Goal: Task Accomplishment & Management: Complete application form

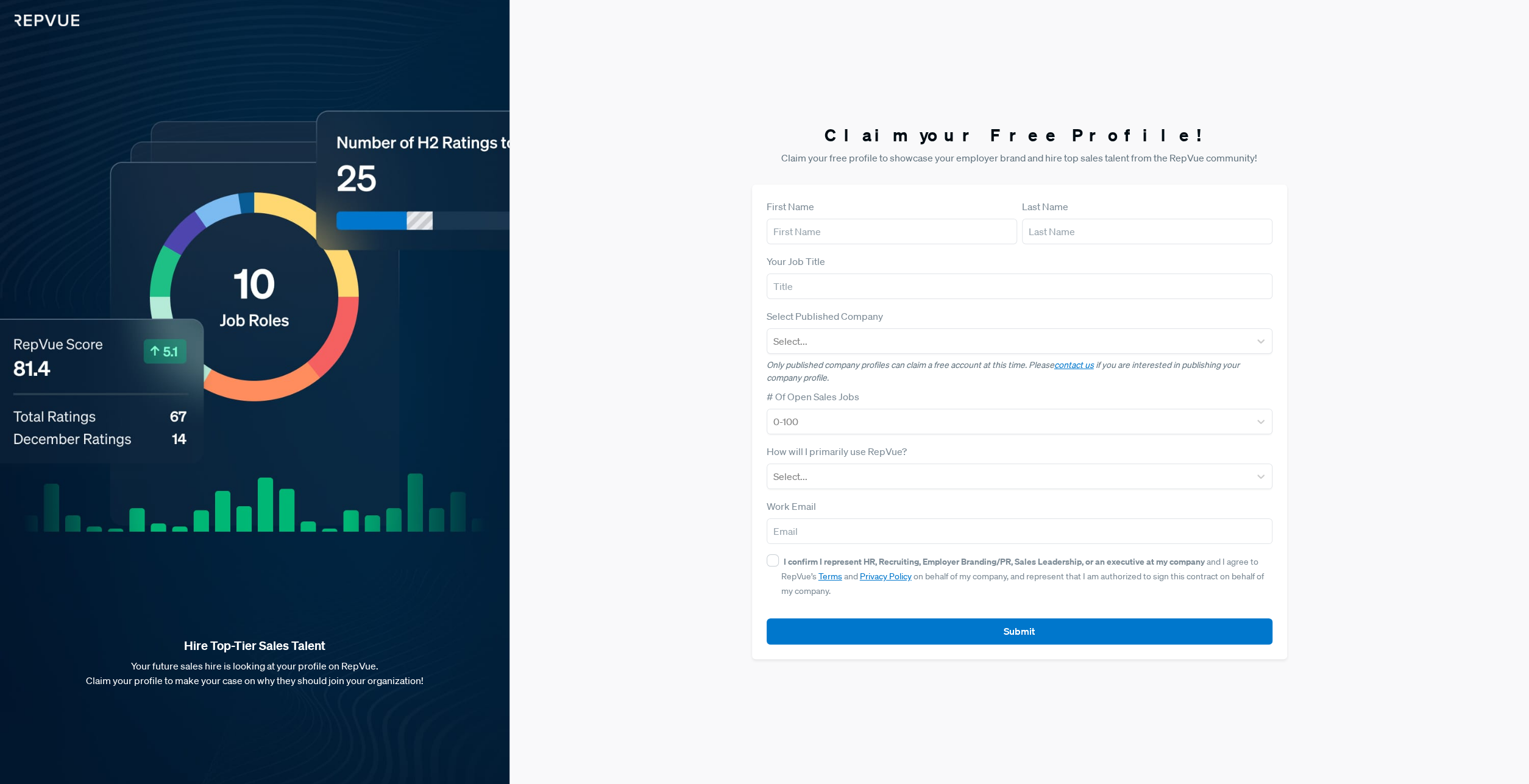
click at [852, 273] on div "Your Job Title" at bounding box center [1019, 277] width 506 height 45
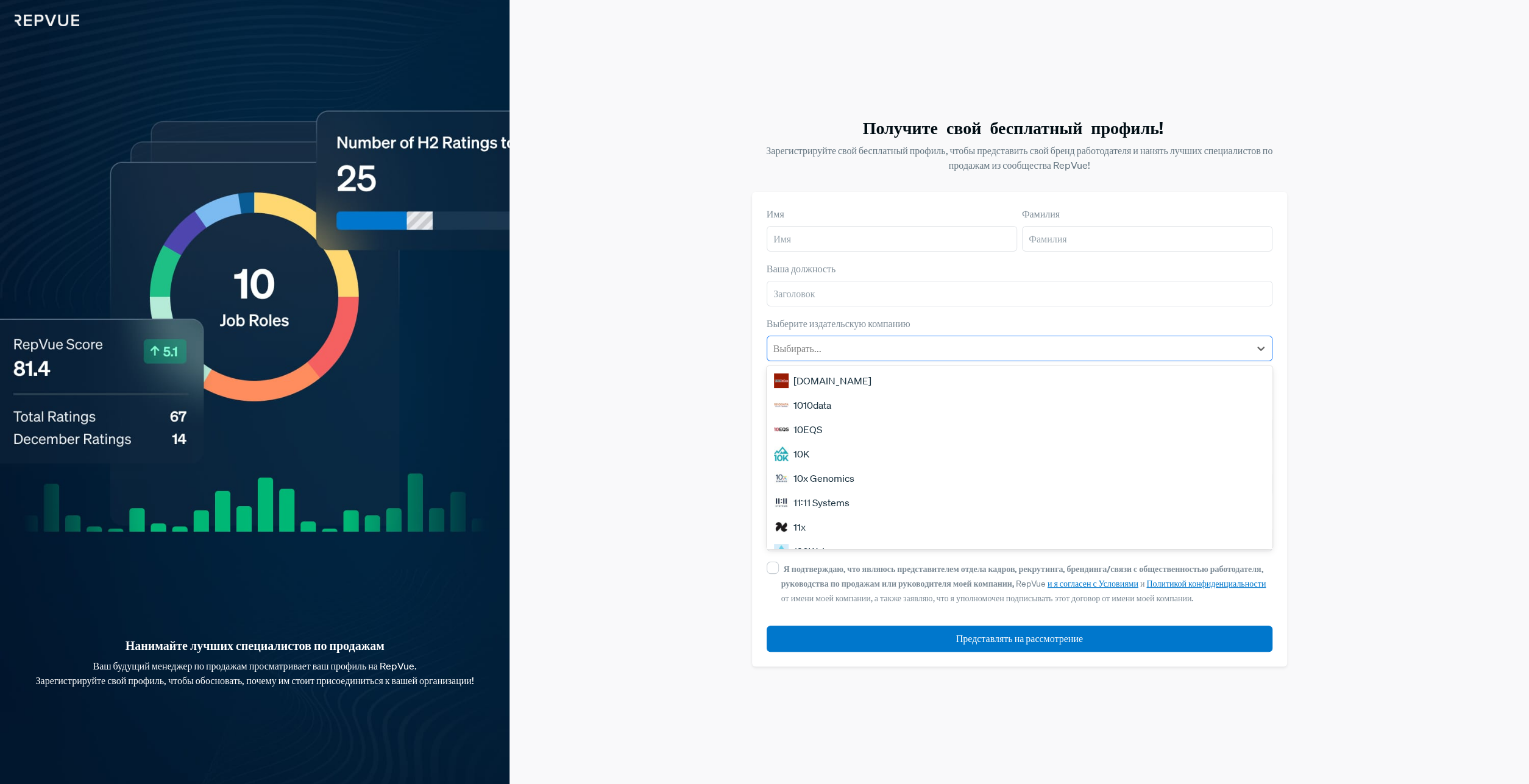
click at [985, 345] on div at bounding box center [1008, 348] width 470 height 17
click at [1272, 292] on input "text" at bounding box center [1019, 294] width 506 height 26
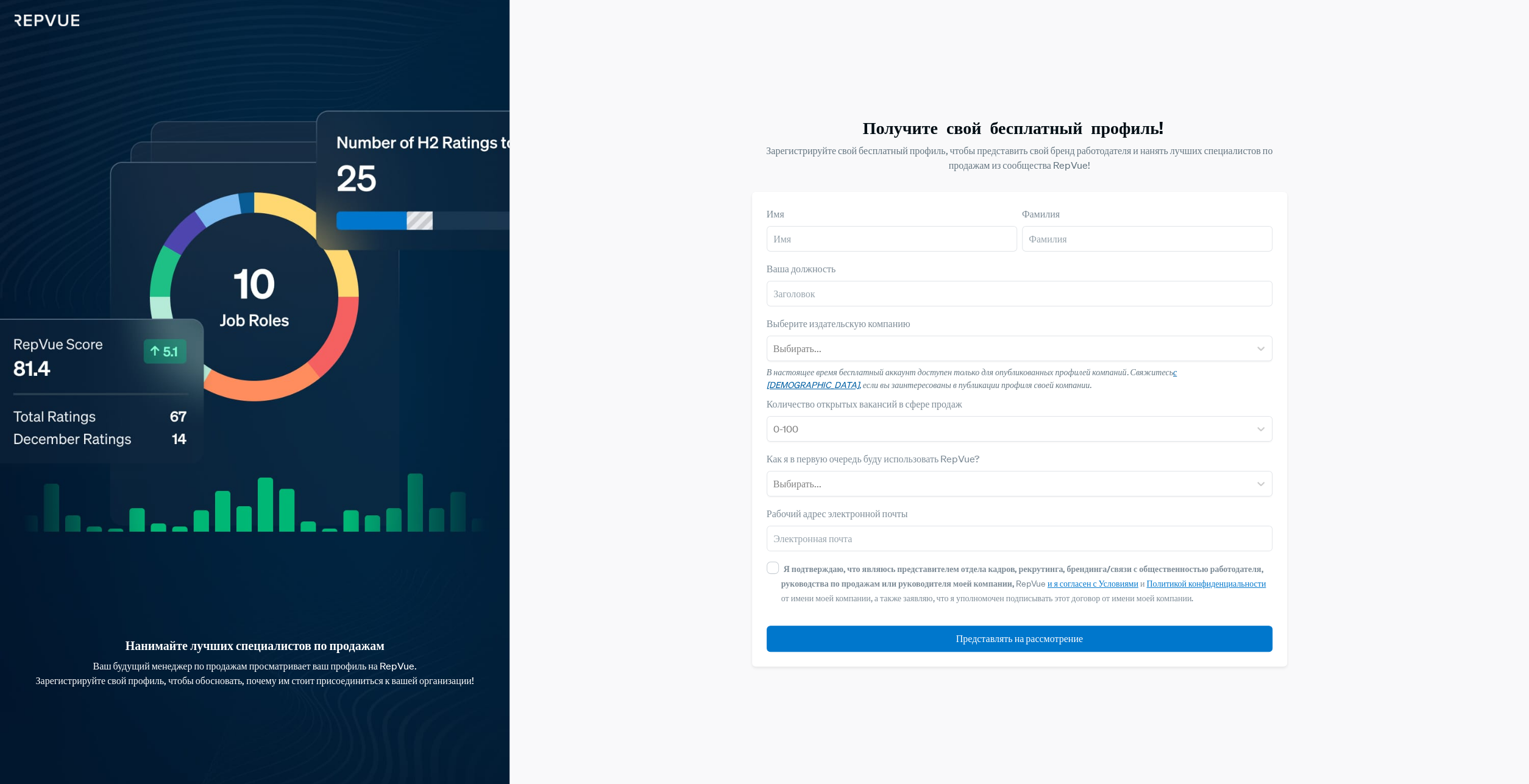
click at [1176, 372] on link "с [DEMOGRAPHIC_DATA]," at bounding box center [971, 378] width 410 height 23
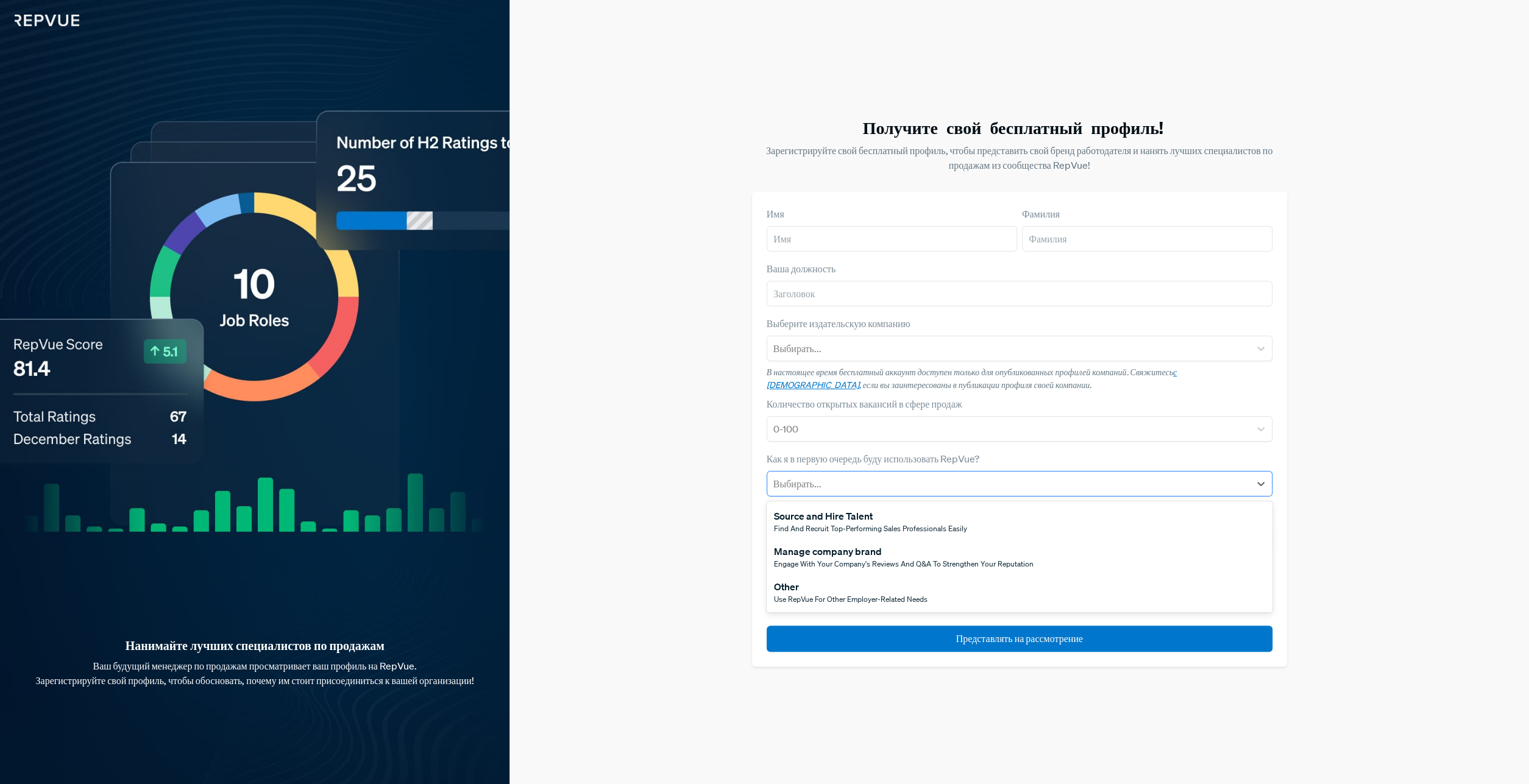
click at [860, 479] on div at bounding box center [1008, 483] width 470 height 17
click at [826, 551] on div "Управление брендом компании" at bounding box center [927, 551] width 307 height 15
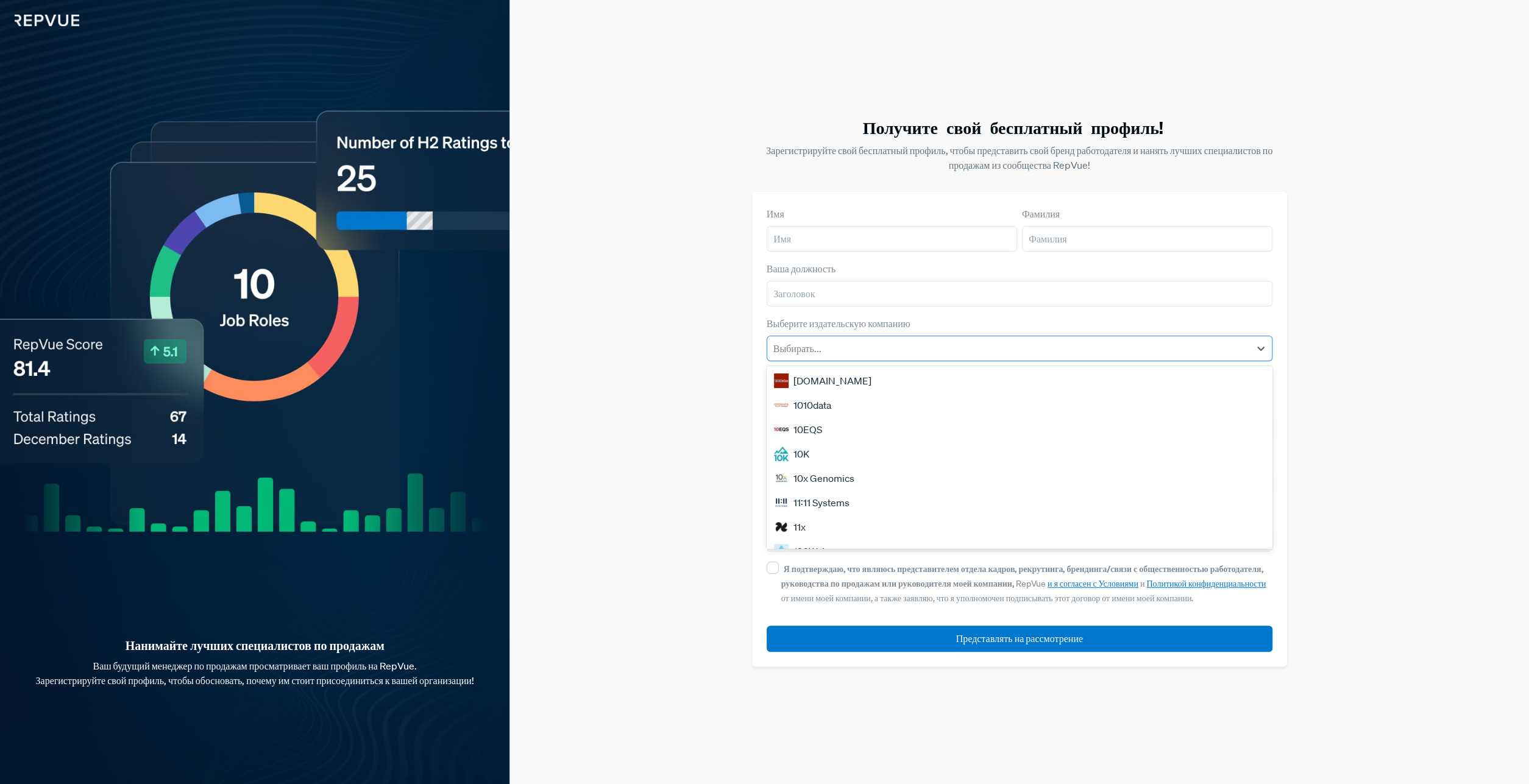
click at [1099, 350] on div at bounding box center [1008, 348] width 470 height 17
click at [1103, 345] on div at bounding box center [1008, 348] width 470 height 17
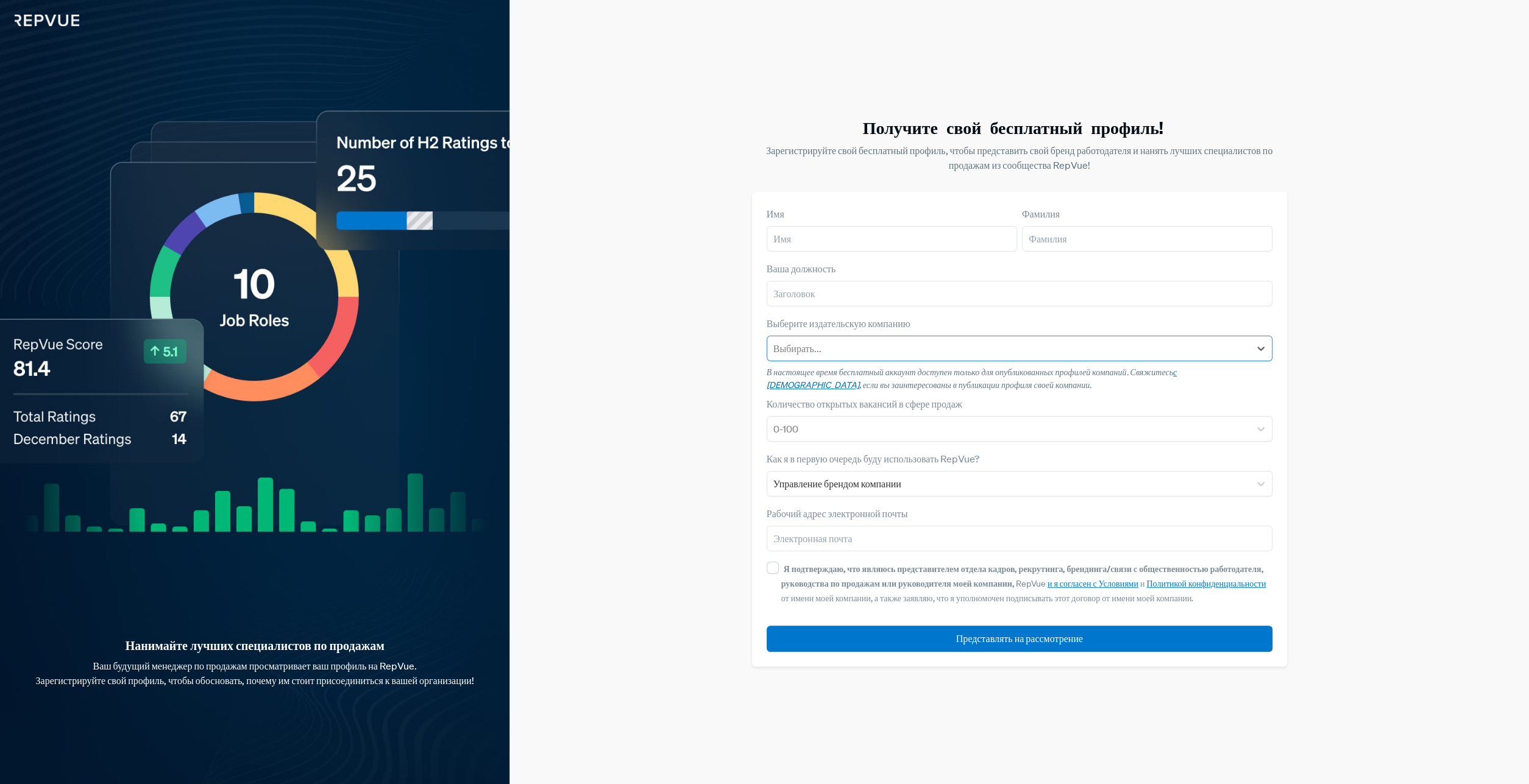
click at [1172, 353] on div at bounding box center [1008, 348] width 470 height 17
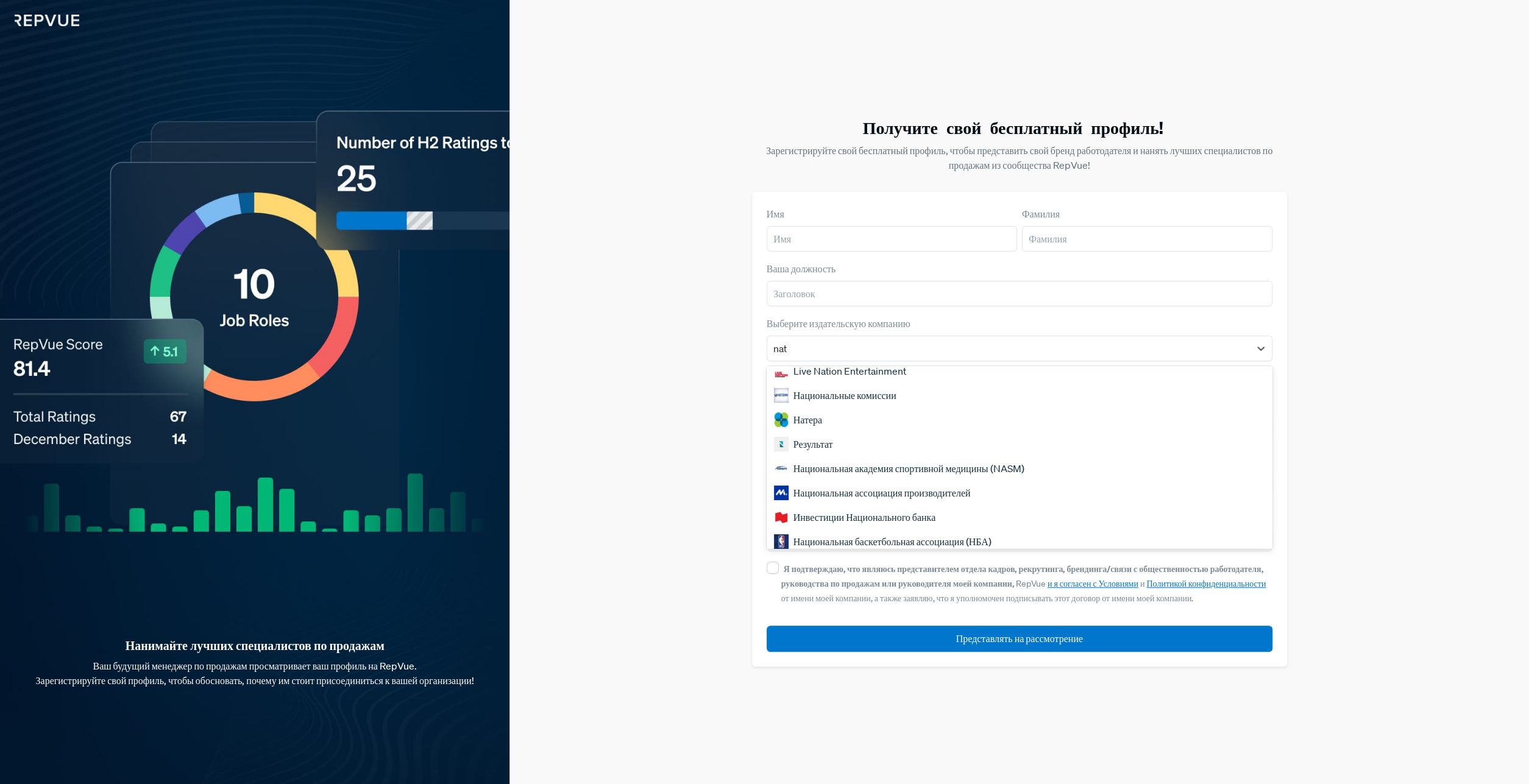
scroll to position [76, 0]
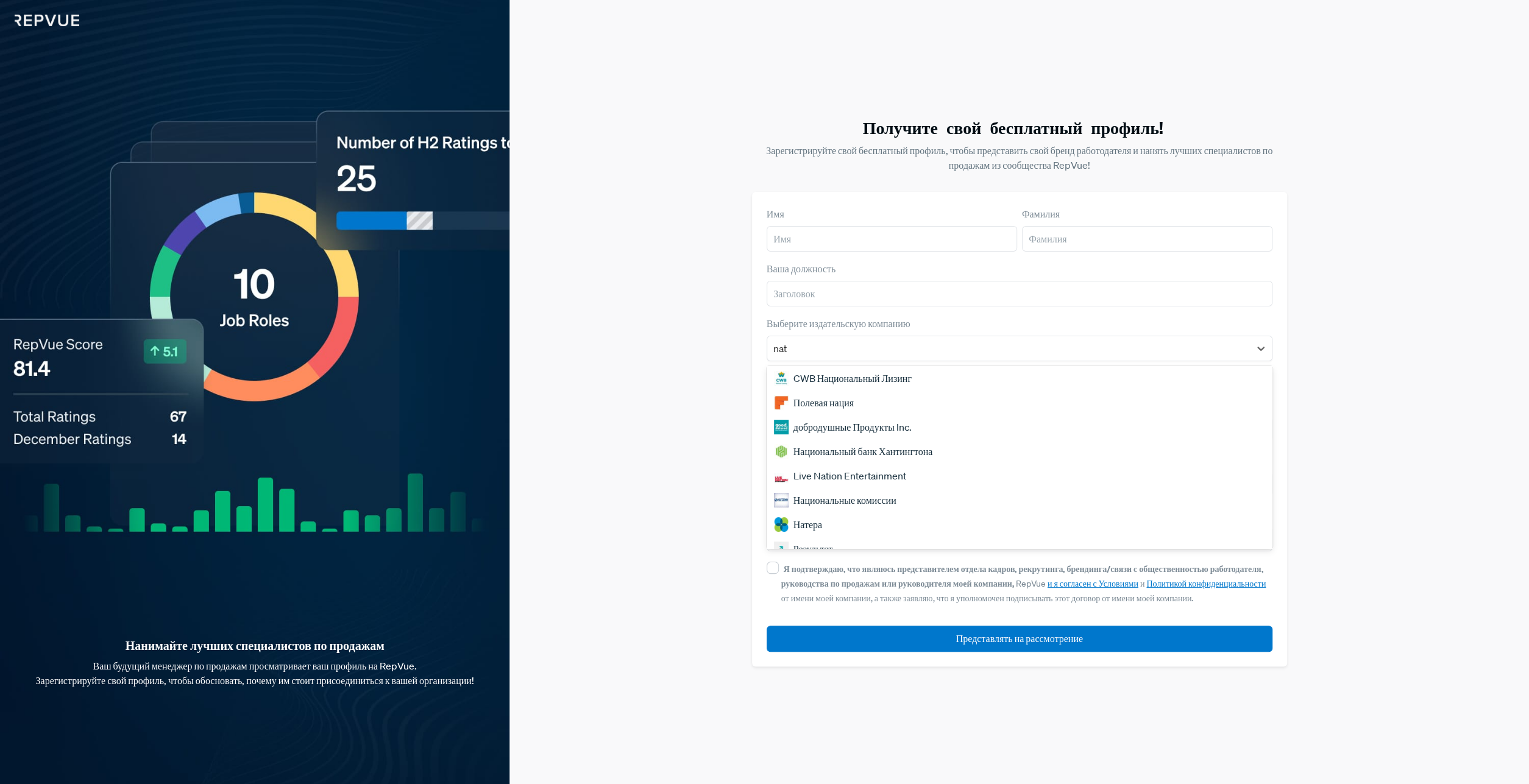
type input "nat"
click at [1348, 412] on div "Получите свой бесплатный профиль! Зарегистрируйте свой бесплатный профиль, чтоб…" at bounding box center [1018, 392] width 1019 height 784
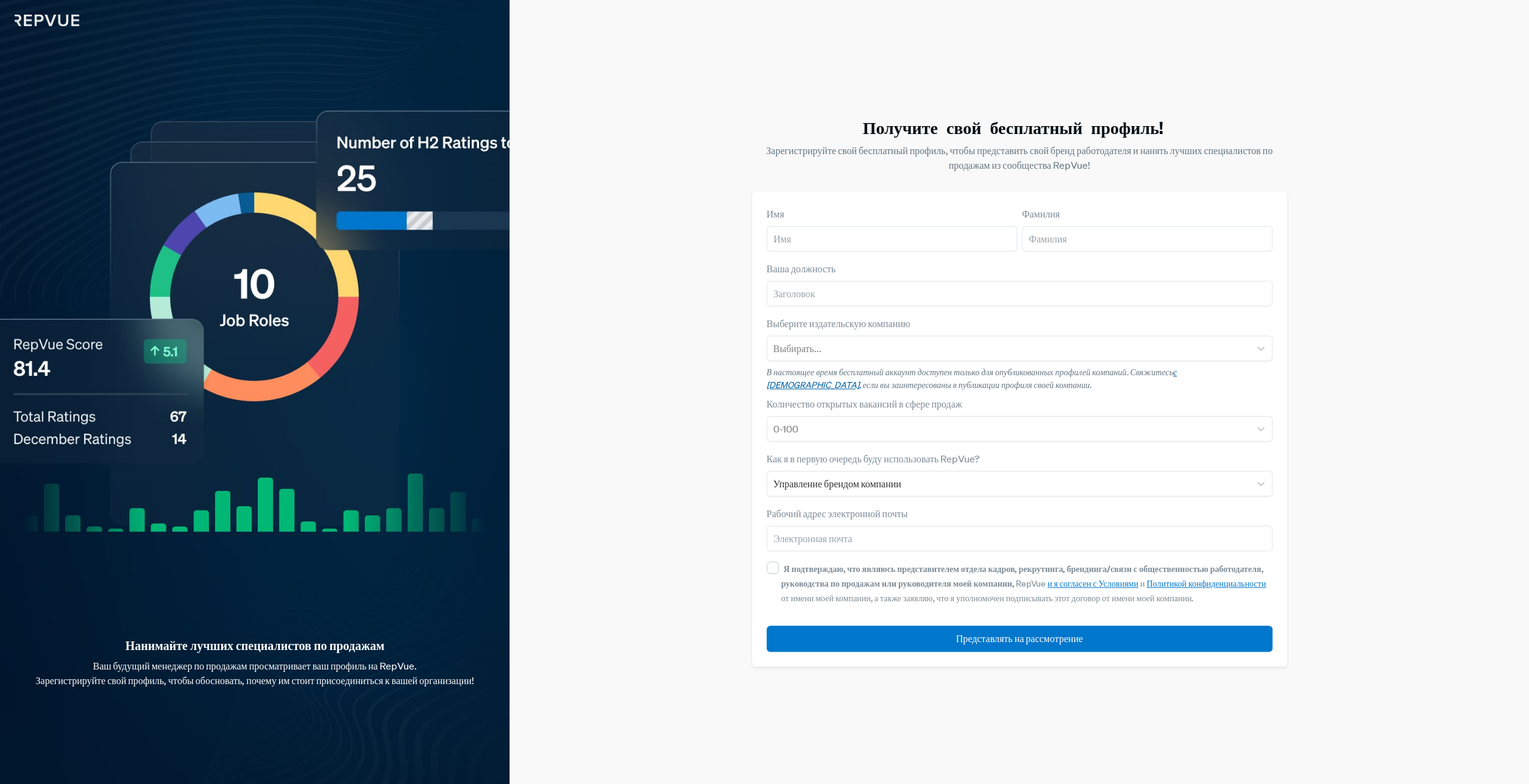
click at [1176, 377] on link "с [DEMOGRAPHIC_DATA]," at bounding box center [971, 378] width 410 height 23
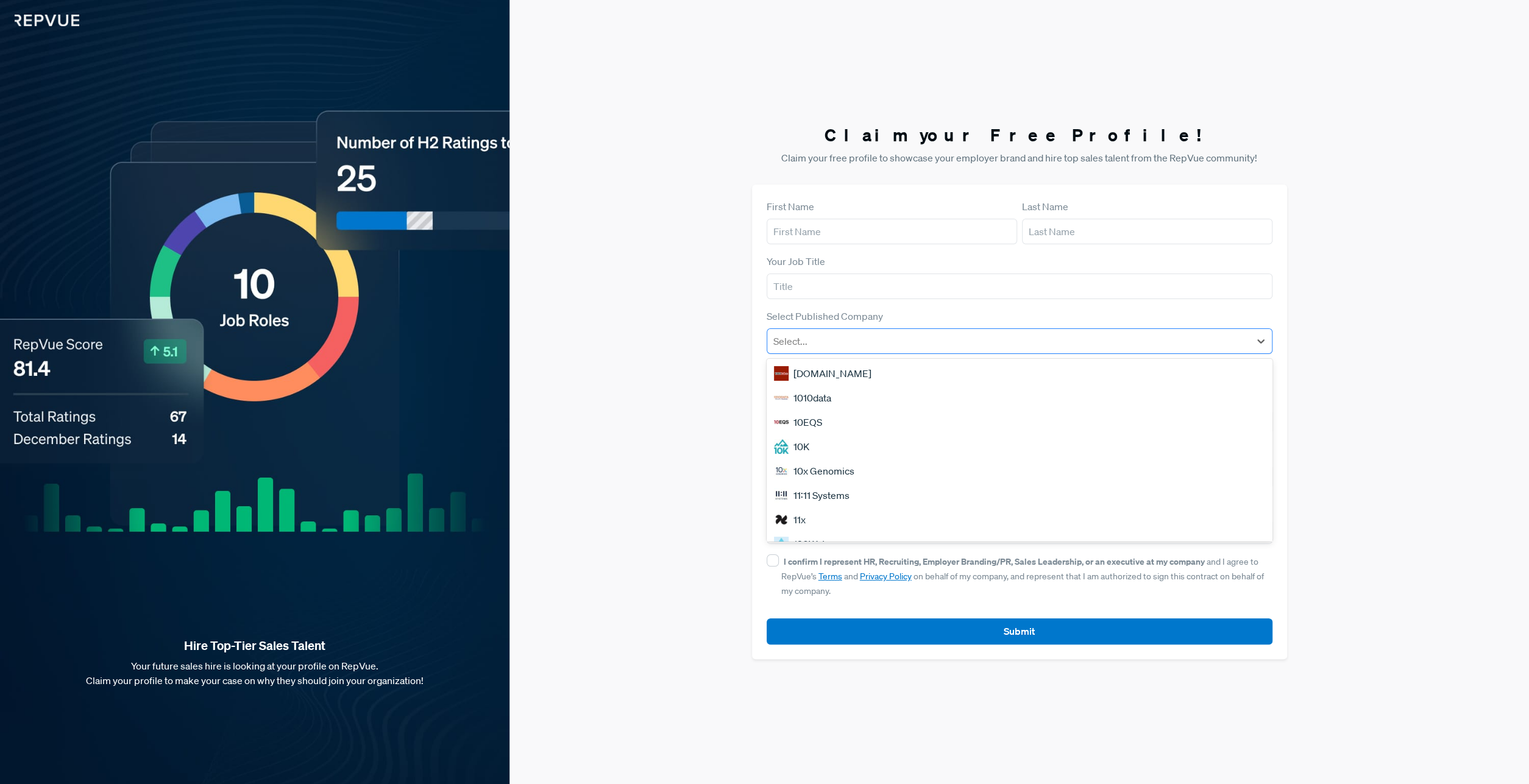
click at [801, 340] on div at bounding box center [1008, 340] width 470 height 17
type input "costa"
click at [914, 365] on div "CoStar Group, Inc." at bounding box center [1019, 373] width 506 height 24
drag, startPoint x: 921, startPoint y: 233, endPoint x: 984, endPoint y: 227, distance: 63.3
click at [921, 233] on input "text" at bounding box center [892, 231] width 250 height 26
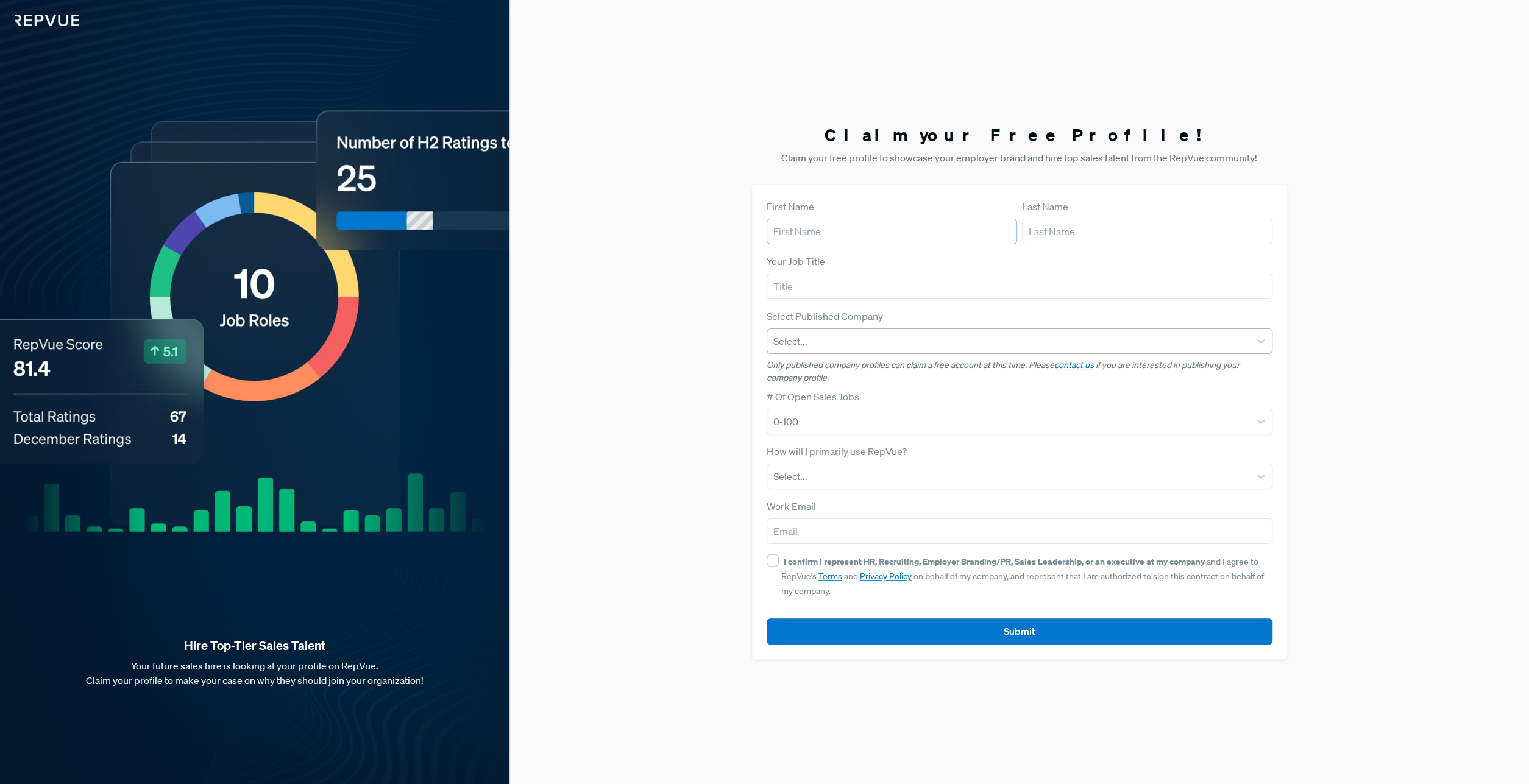
paste input "Orel"
type input "Orel"
click at [1092, 227] on input "text" at bounding box center [1147, 231] width 250 height 26
paste input "Orel"
type input "Orel"
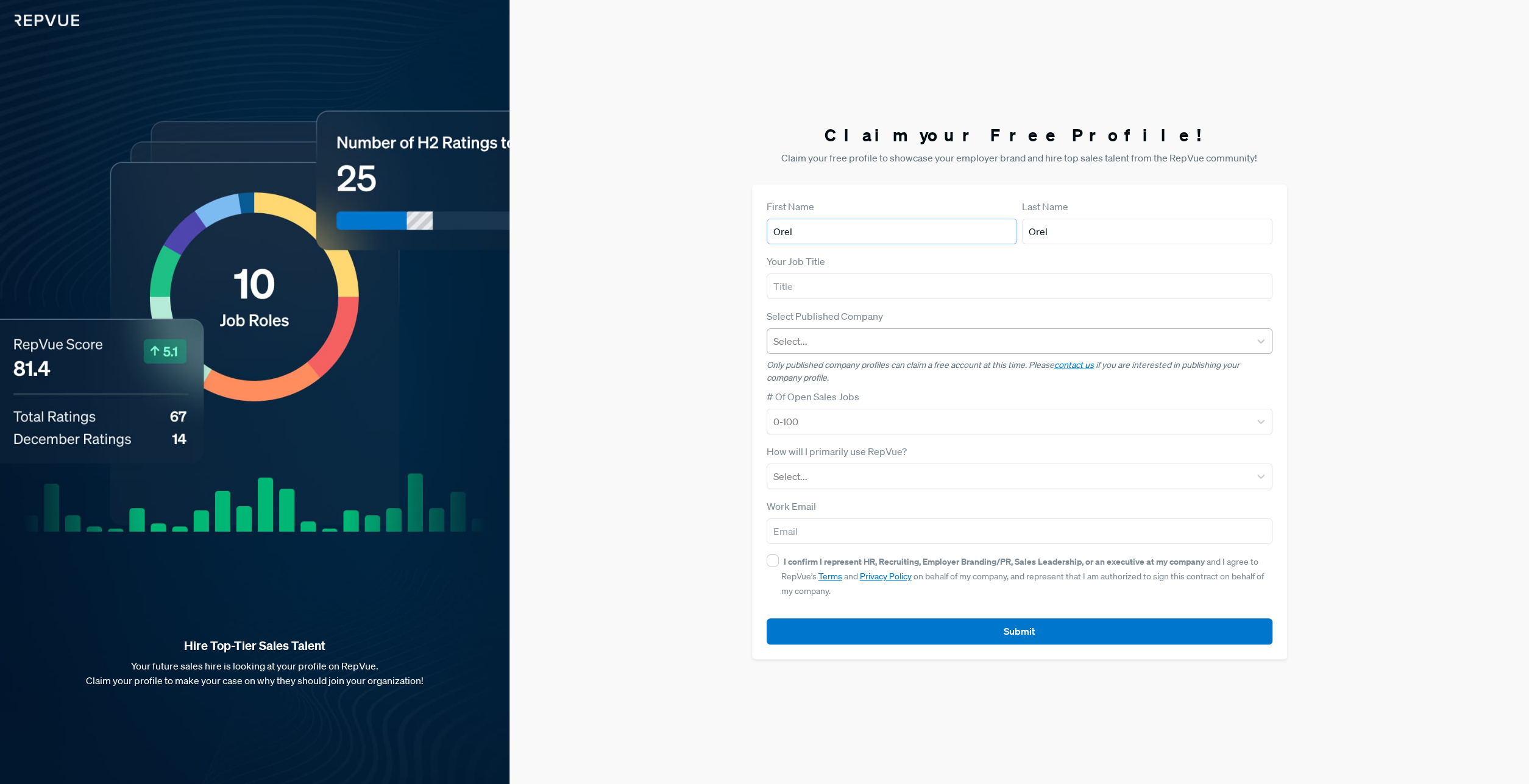
drag, startPoint x: 842, startPoint y: 233, endPoint x: 622, endPoint y: 197, distance: 222.9
click at [767, 219] on input "Orel" at bounding box center [892, 231] width 250 height 26
click at [1030, 232] on input "Orel" at bounding box center [1147, 231] width 250 height 26
type input "Orel"
click at [855, 228] on input "text" at bounding box center [892, 231] width 250 height 26
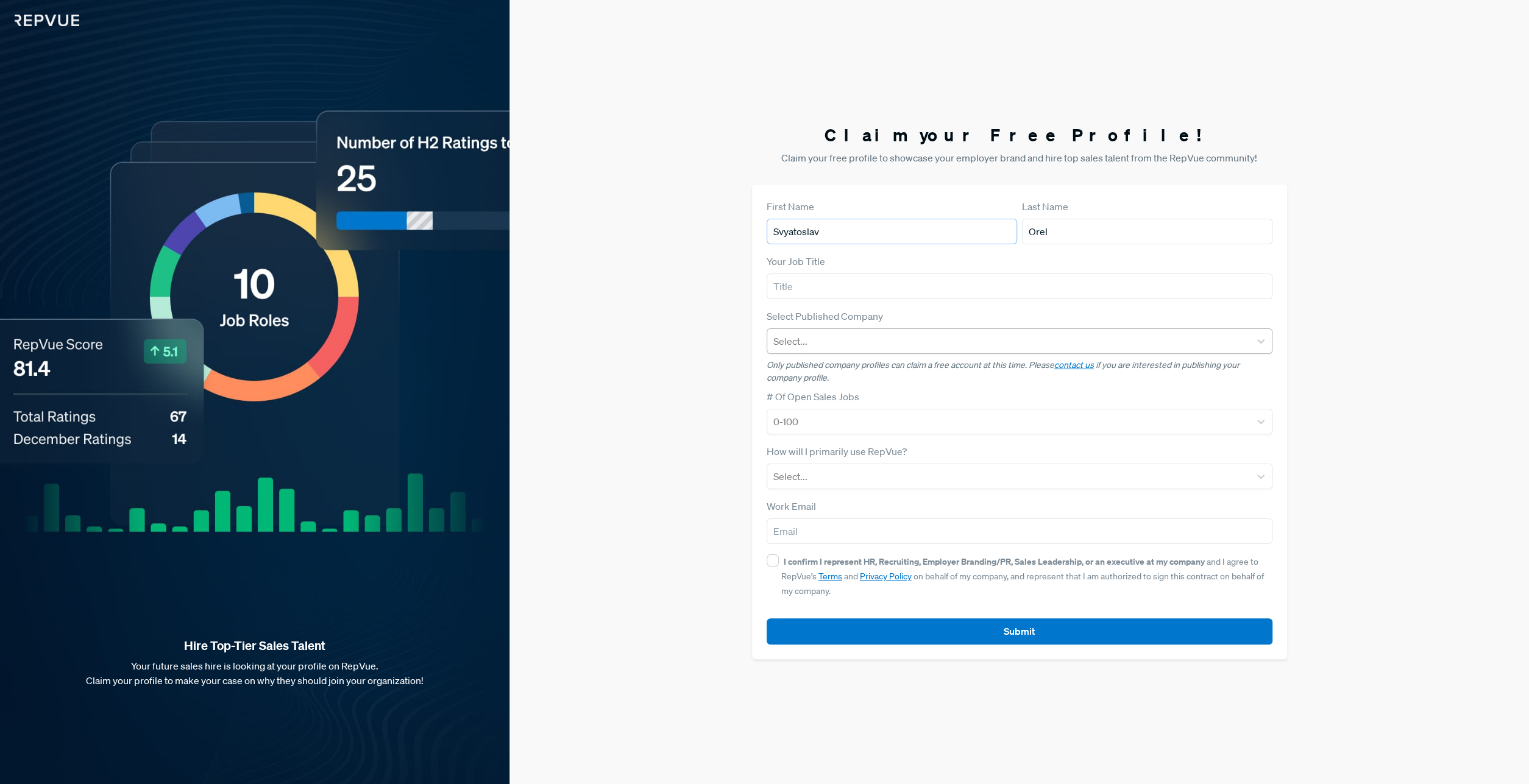
type input "Svyatoslav"
click at [892, 287] on input "text" at bounding box center [1019, 286] width 506 height 26
click at [792, 282] on input "text" at bounding box center [1019, 286] width 506 height 26
type input "m"
type input "seo"
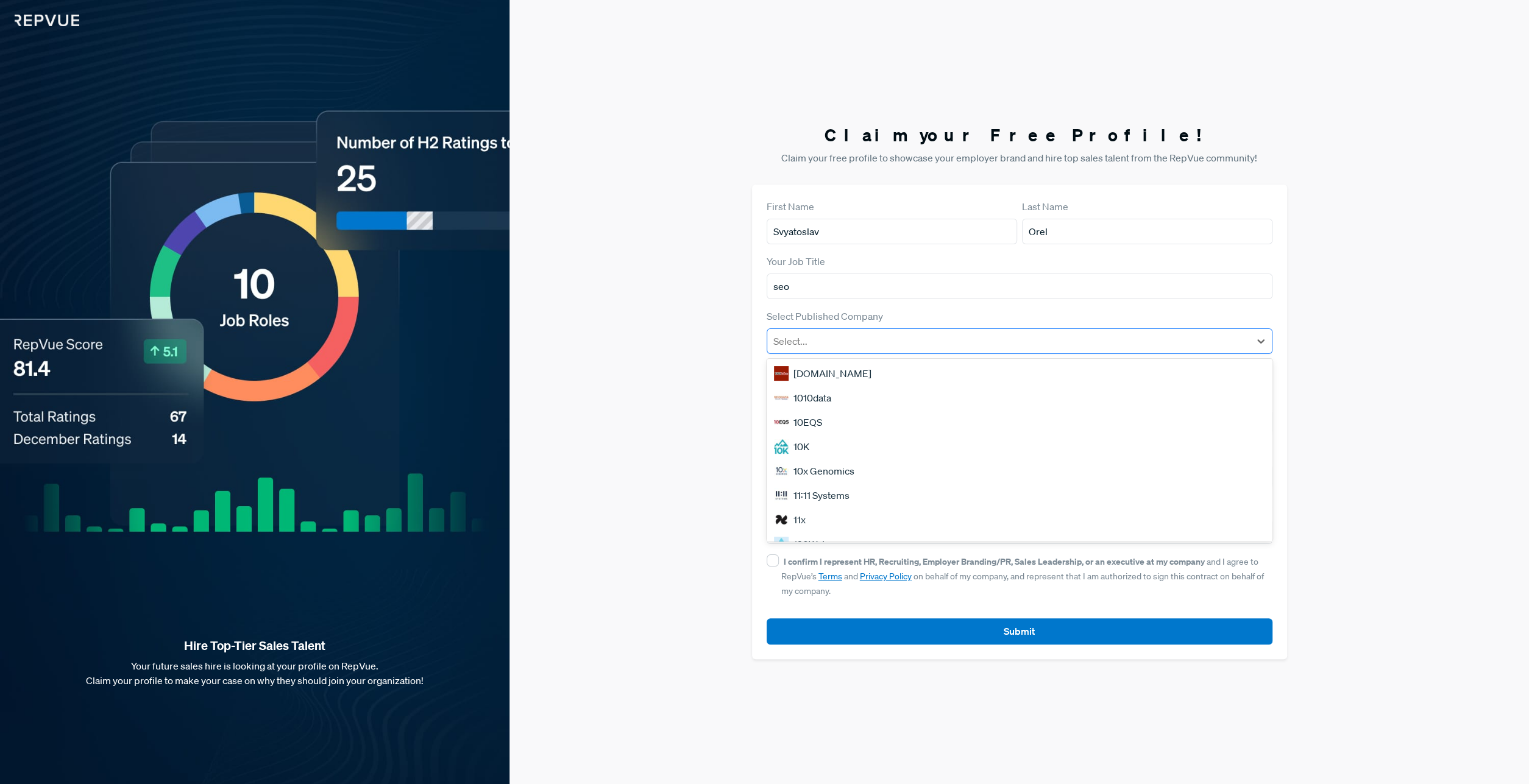
click at [875, 340] on div at bounding box center [1008, 340] width 470 height 17
click at [950, 341] on div at bounding box center [1008, 340] width 470 height 17
click at [849, 416] on div at bounding box center [1008, 421] width 470 height 17
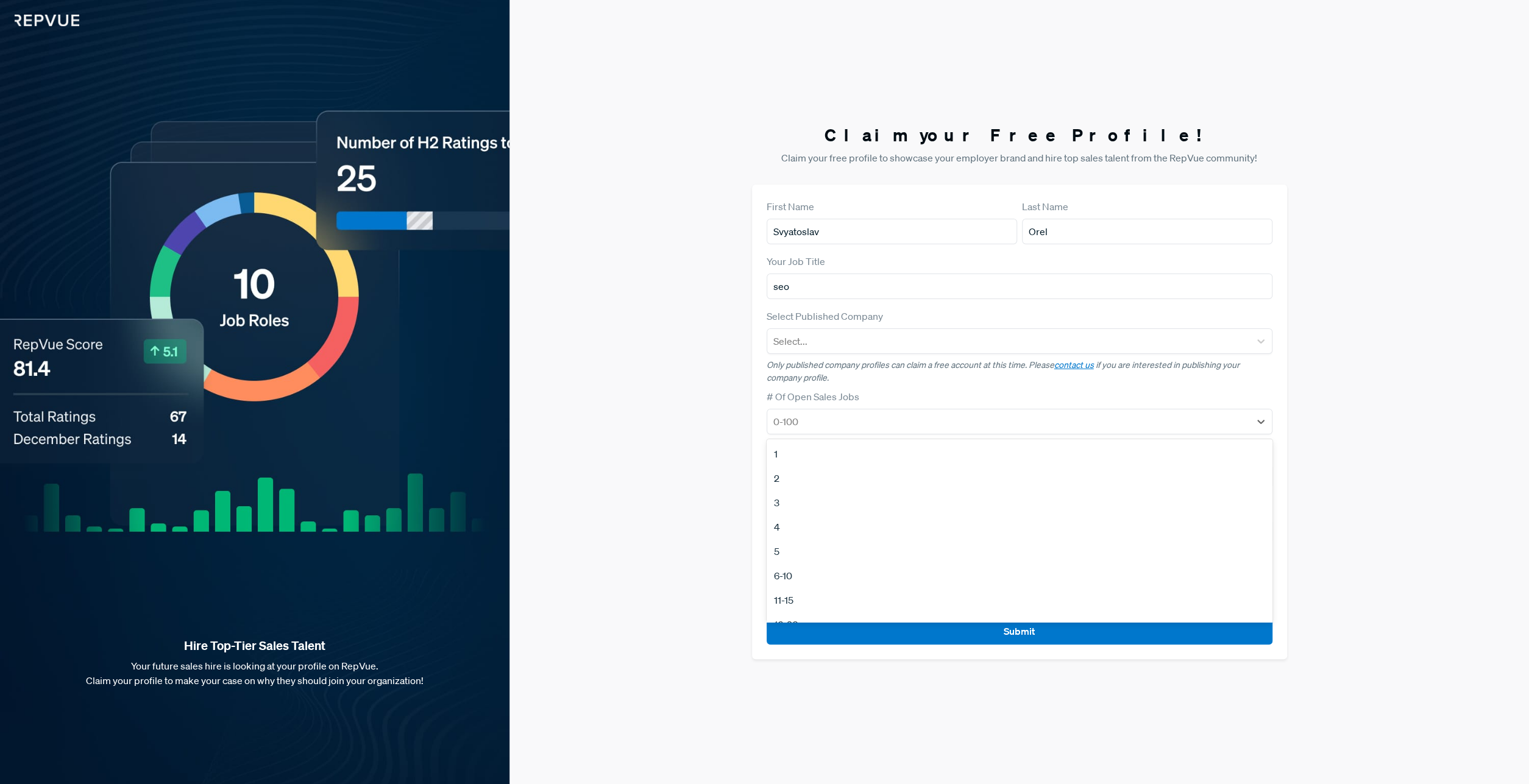
click at [797, 547] on div "5" at bounding box center [1019, 551] width 506 height 24
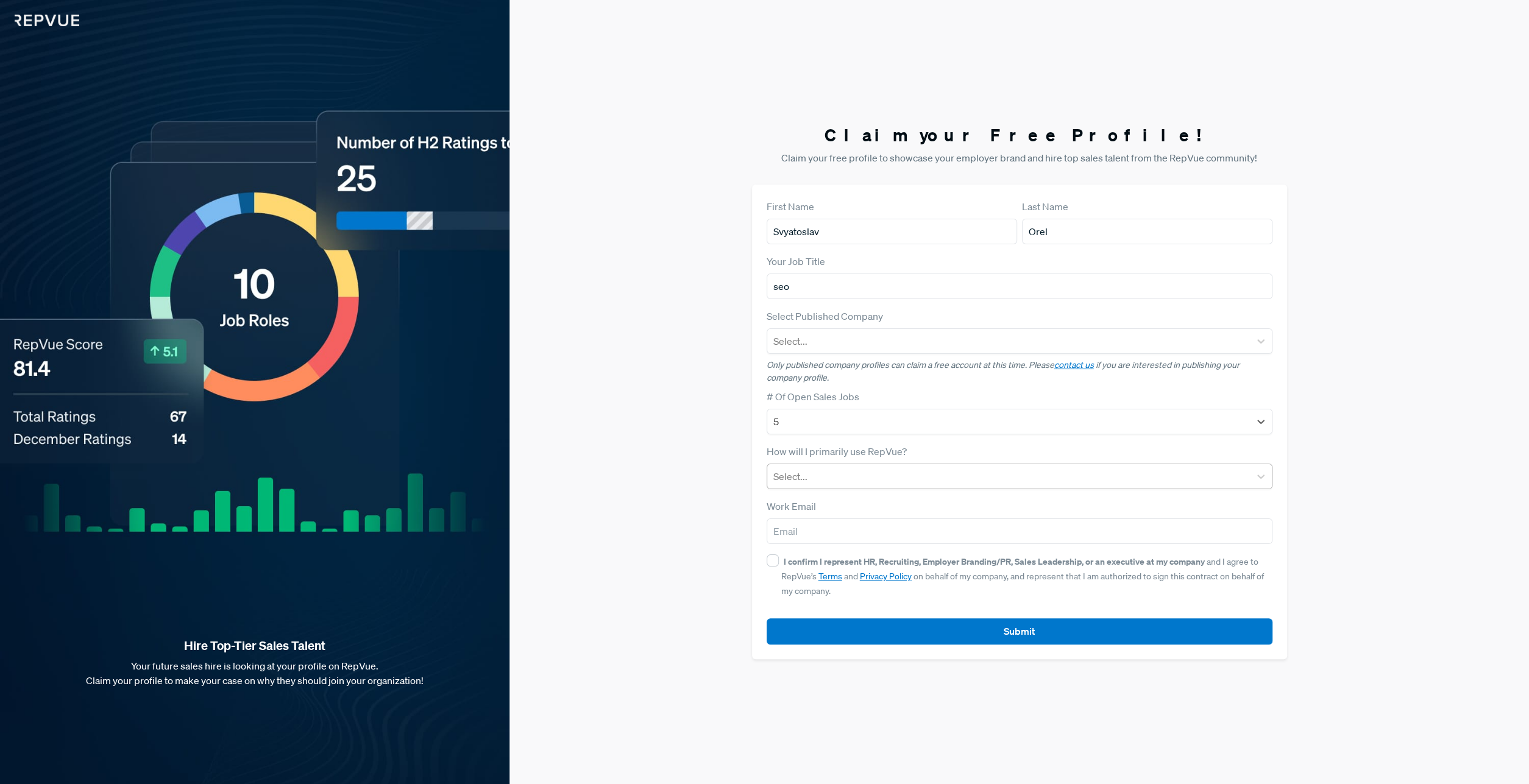
click at [839, 479] on div at bounding box center [1008, 476] width 470 height 17
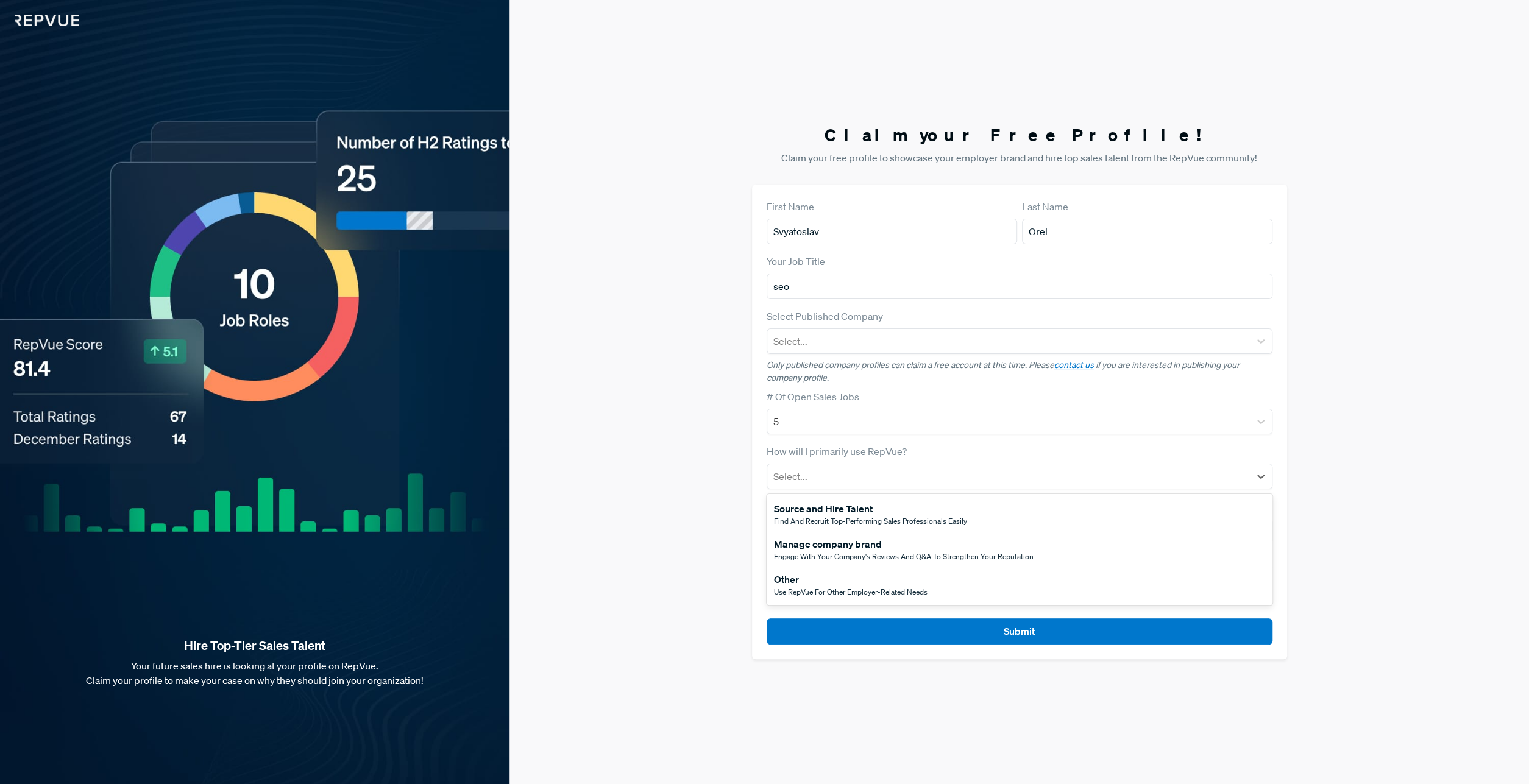
click at [889, 538] on div "Manage company brand" at bounding box center [904, 544] width 260 height 15
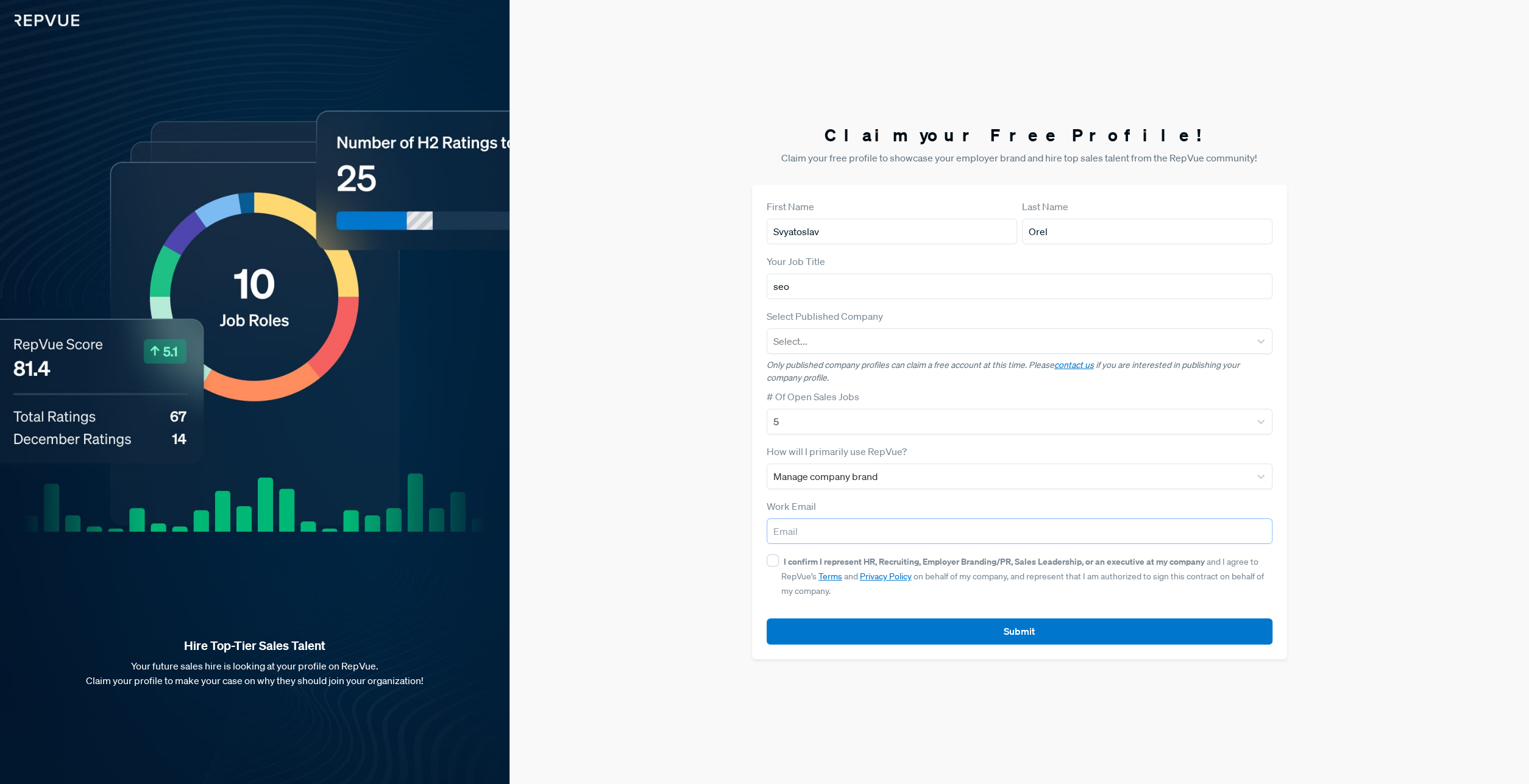
drag, startPoint x: 828, startPoint y: 535, endPoint x: 872, endPoint y: 526, distance: 44.9
click at [829, 534] on input "email" at bounding box center [1019, 532] width 506 height 26
paste input "info@natalchartruler.com"
type input "info@natalchartruler.com"
click at [775, 561] on input "I confirm I represent HR, Recruiting, Employer Branding/PR, Sales Leadership, o…" at bounding box center [772, 560] width 12 height 12
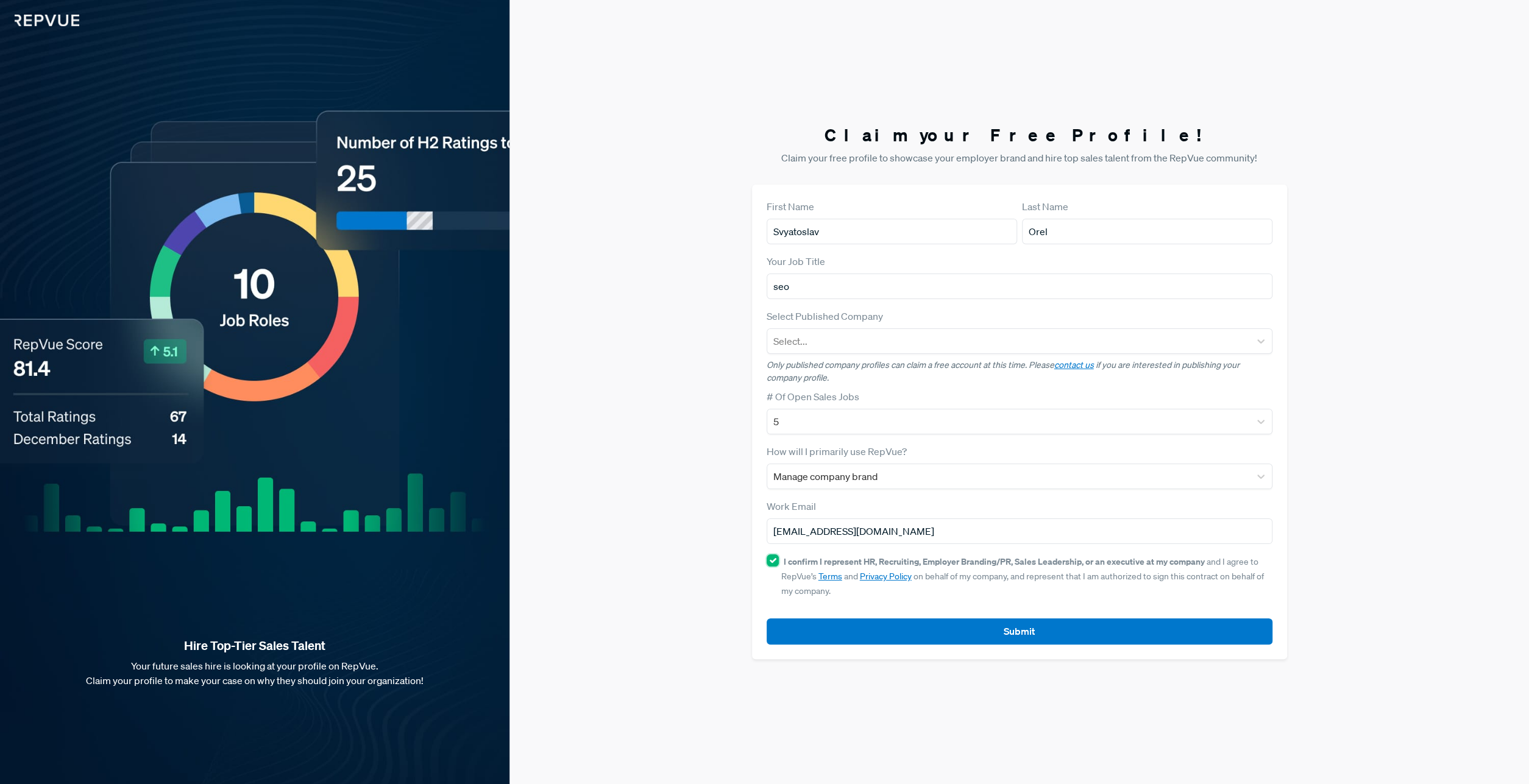
checkbox input "true"
drag, startPoint x: 1013, startPoint y: 623, endPoint x: 1054, endPoint y: 617, distance: 41.4
click at [1014, 623] on button "Submit" at bounding box center [1019, 632] width 506 height 26
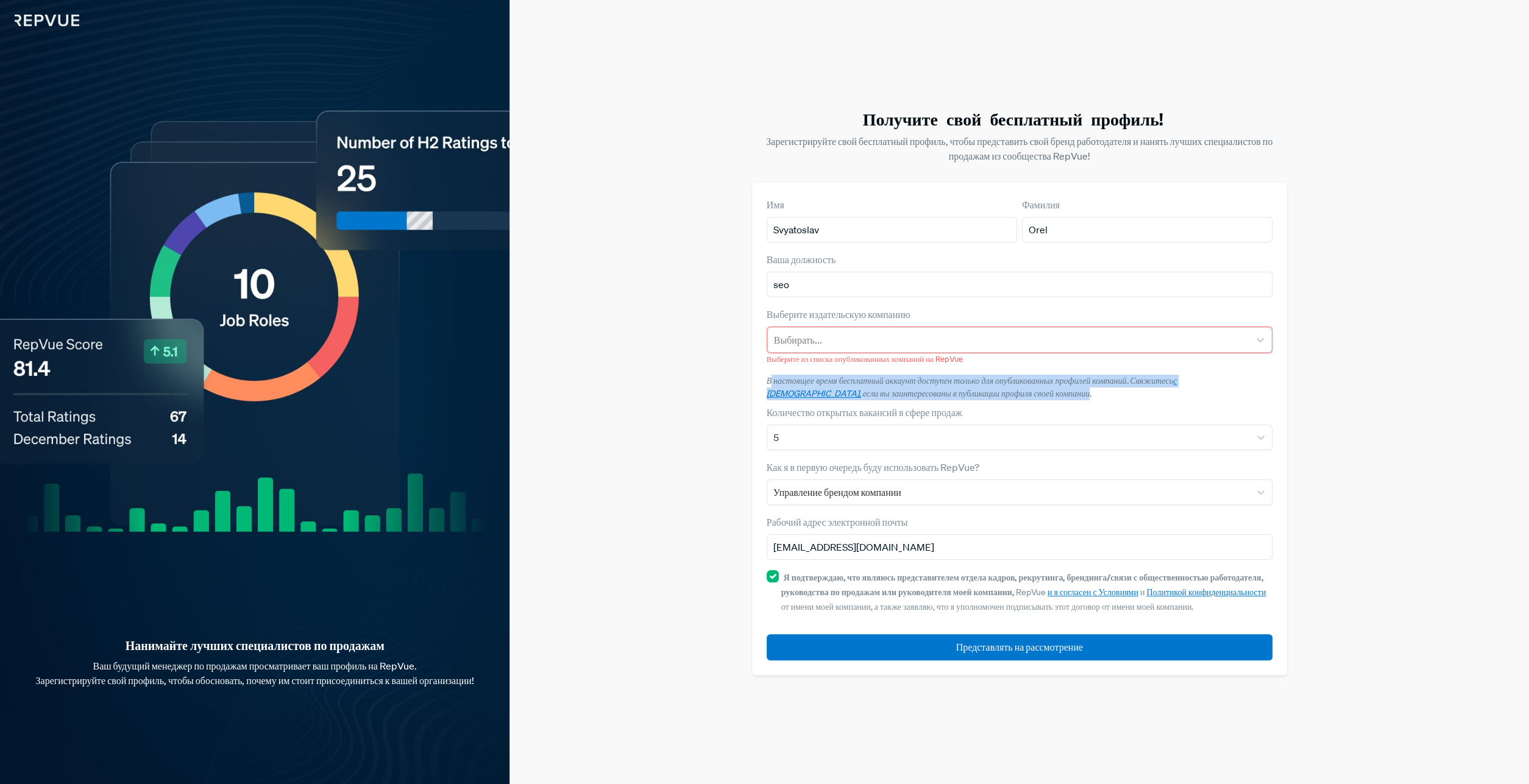
drag, startPoint x: 959, startPoint y: 397, endPoint x: 771, endPoint y: 379, distance: 188.9
click at [771, 379] on p "В настоящее время бесплатный аккаунт доступен только для опубликованных профиле…" at bounding box center [1019, 387] width 506 height 26
click at [1012, 401] on form "Имя Svyatoslav Фамилия Orel Ваша должность seo Выберите издательскую компанию В…" at bounding box center [1019, 429] width 506 height 463
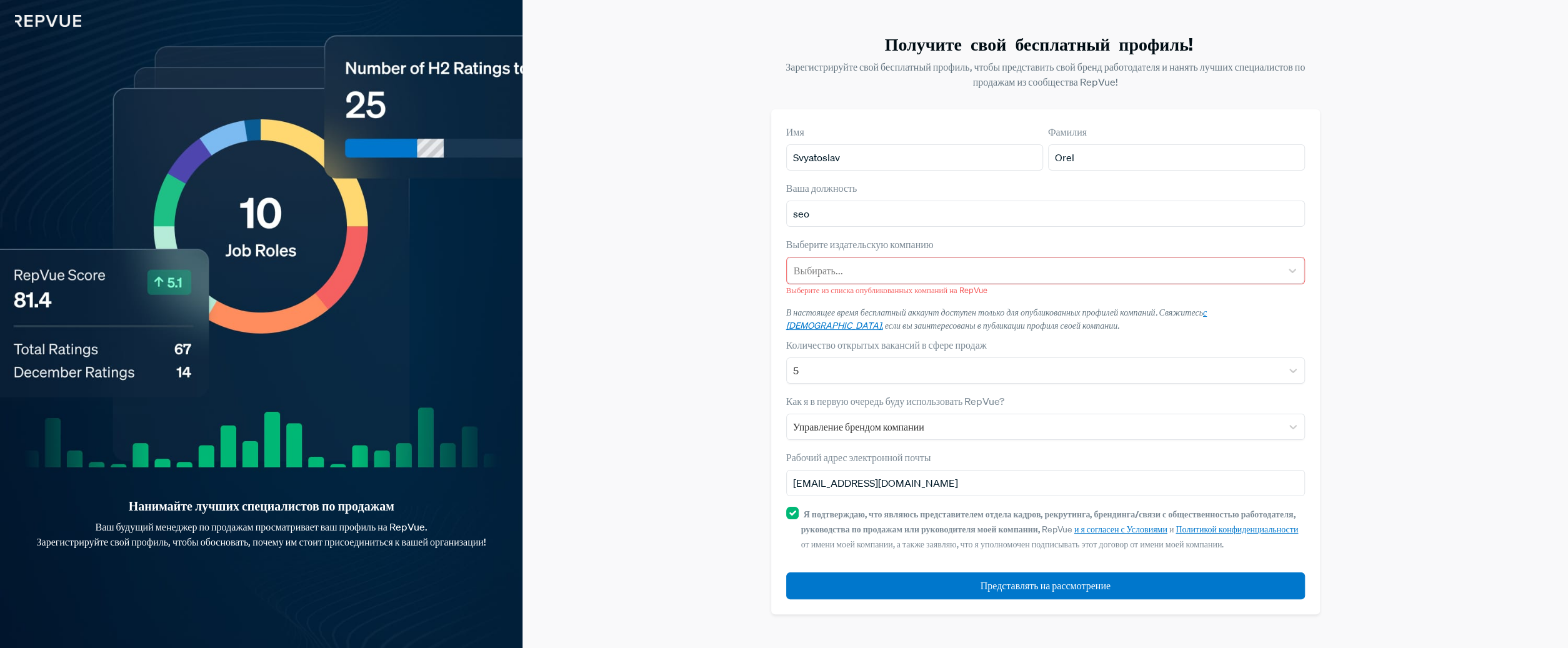
drag, startPoint x: 776, startPoint y: 311, endPoint x: 1014, endPoint y: 323, distance: 238.3
click at [1014, 323] on div "Имя Svyatoslav Фамилия Orel Ваша должность seo Выберите издательскую компанию В…" at bounding box center [1045, 362] width 549 height 505
copy p "В настоящее время бесплатный аккаунт доступен только для опубликованных профиле…"
click at [1199, 334] on form "Имя Svyatoslav Фамилия Orel Ваша должность seo Выберите издательскую компанию В…" at bounding box center [1045, 362] width 519 height 475
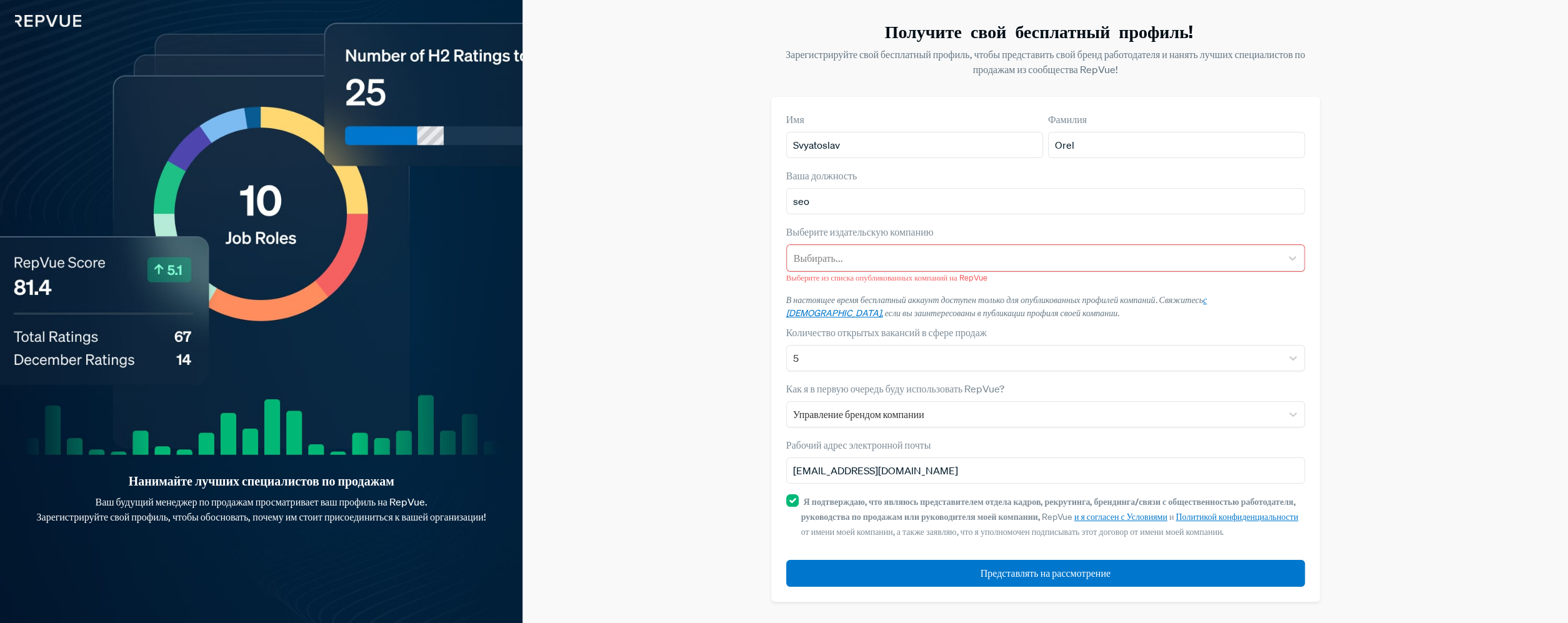
drag, startPoint x: 1238, startPoint y: 300, endPoint x: 1287, endPoint y: 322, distance: 53.7
click at [1287, 322] on form "Имя Svyatoslav Фамилия Orel Ваша должность seo Выберите издательскую компанию В…" at bounding box center [1045, 349] width 519 height 475
copy p "сли вы заинтересованы в публикации профиля своей компании."
